Goal: Task Accomplishment & Management: Manage account settings

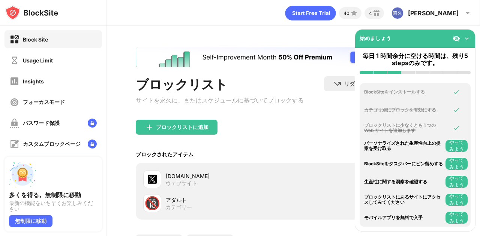
click at [464, 37] on img at bounding box center [466, 38] width 7 height 7
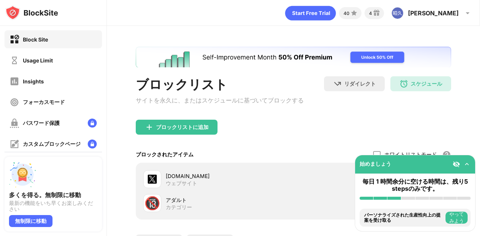
click at [457, 166] on img at bounding box center [455, 164] width 7 height 7
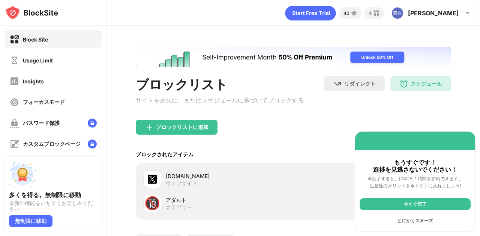
click at [457, 166] on div "もうすぐです！ 進捗を見逃さないでください！" at bounding box center [414, 166] width 111 height 14
click at [417, 203] on div "今すぐ完了" at bounding box center [414, 205] width 111 height 12
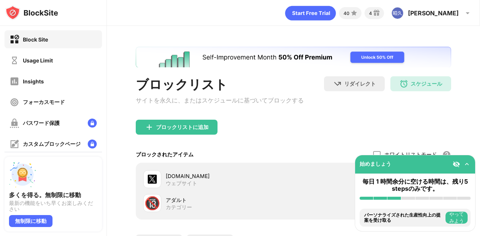
scroll to position [70, 0]
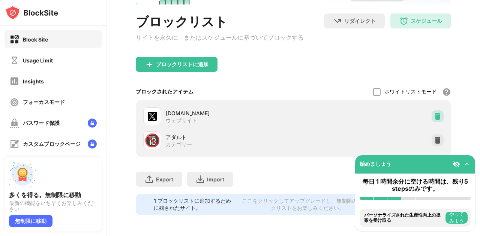
click at [433, 113] on img at bounding box center [436, 116] width 7 height 7
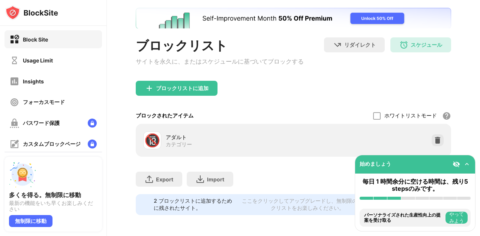
scroll to position [0, 0]
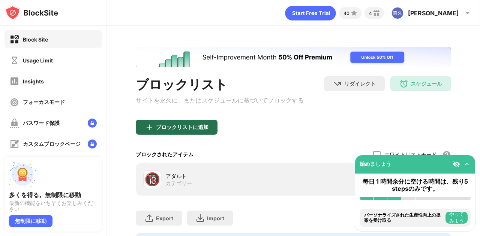
click at [202, 129] on div "ブロックリストに追加" at bounding box center [182, 127] width 52 height 6
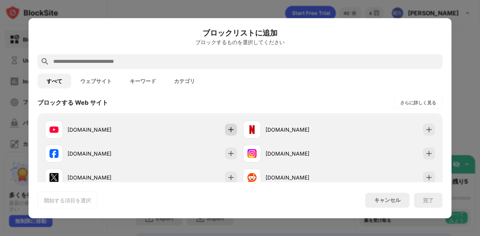
scroll to position [188, 0]
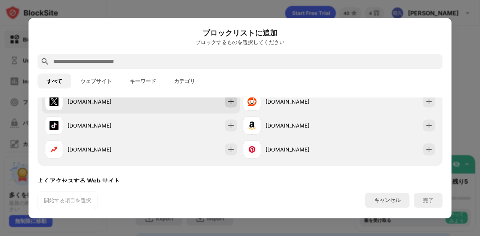
click at [230, 105] on img at bounding box center [230, 101] width 7 height 7
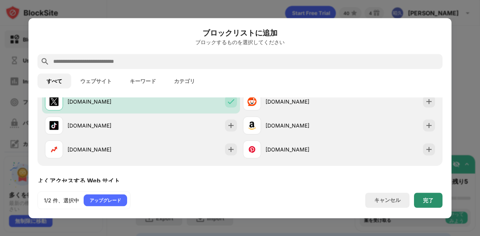
click at [427, 198] on div "完了" at bounding box center [428, 200] width 10 height 6
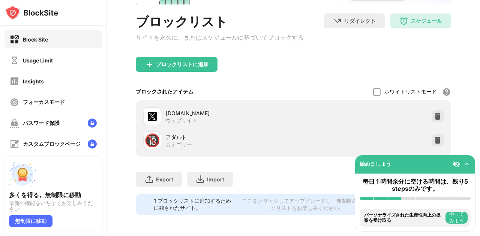
scroll to position [0, 0]
